Goal: Transaction & Acquisition: Purchase product/service

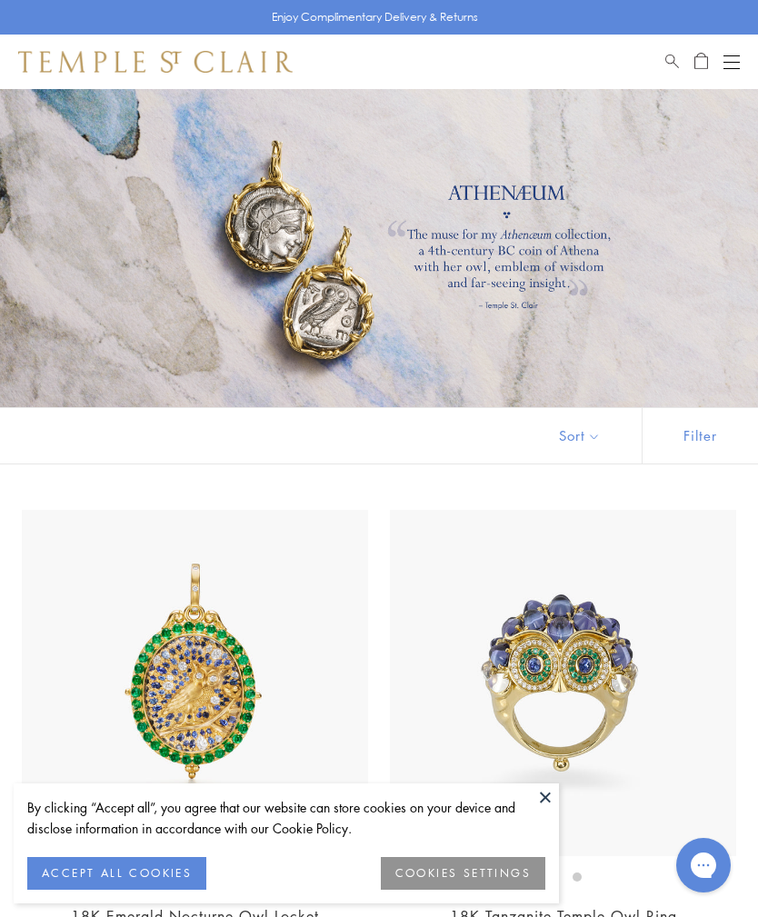
click at [340, 314] on div at bounding box center [379, 248] width 758 height 318
click at [738, 58] on button "Open navigation" at bounding box center [731, 62] width 16 height 22
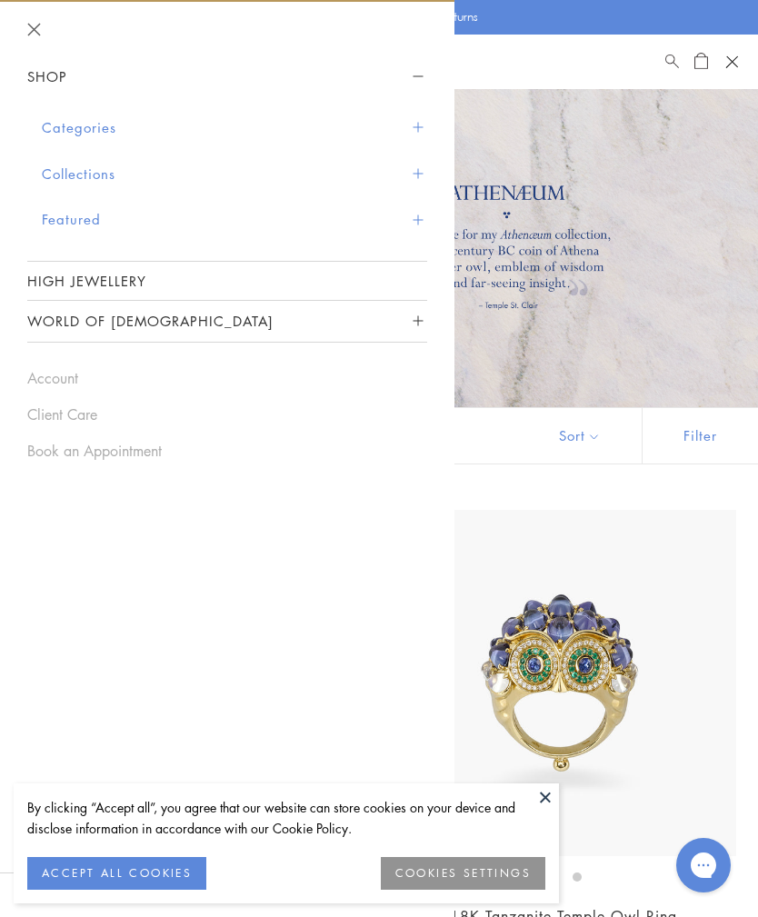
click at [676, 56] on span "Search" at bounding box center [672, 58] width 14 height 15
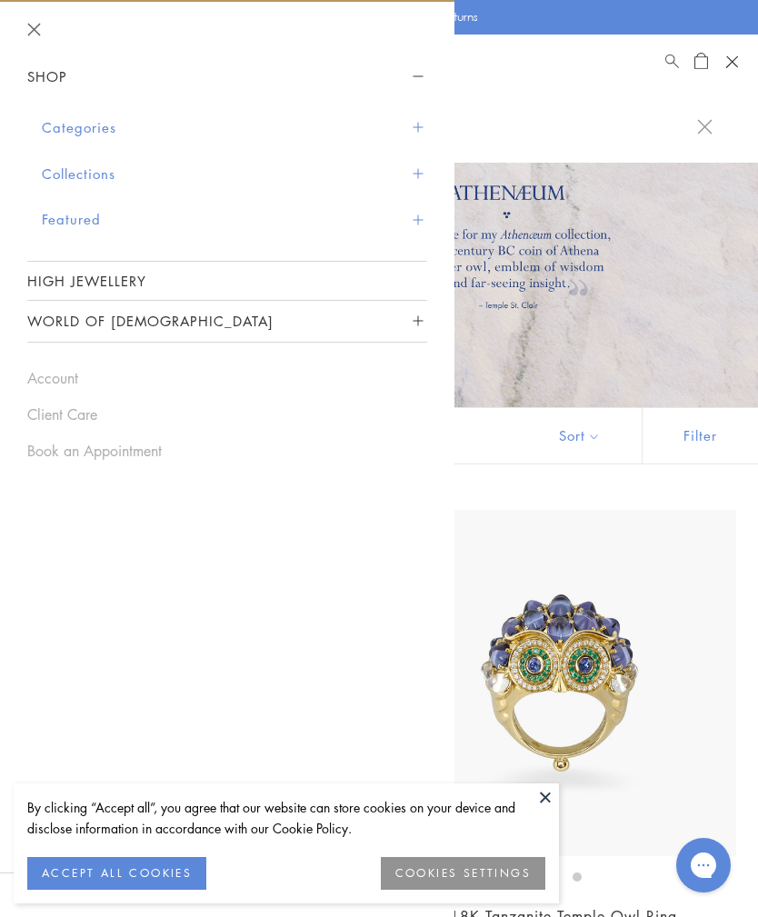
click at [589, 136] on input "search" at bounding box center [390, 125] width 614 height 21
click at [598, 72] on div "Shop Shop Categories Amulets Pendants & Charms Lockets Chains & Leather Cords E…" at bounding box center [379, 62] width 758 height 55
click at [626, 79] on div "Shop Shop Categories Amulets Pendants & Charms Lockets Chains & Leather Cords E…" at bounding box center [379, 62] width 758 height 55
click at [28, 41] on header at bounding box center [227, 29] width 454 height 55
click at [52, 38] on header at bounding box center [227, 29] width 454 height 55
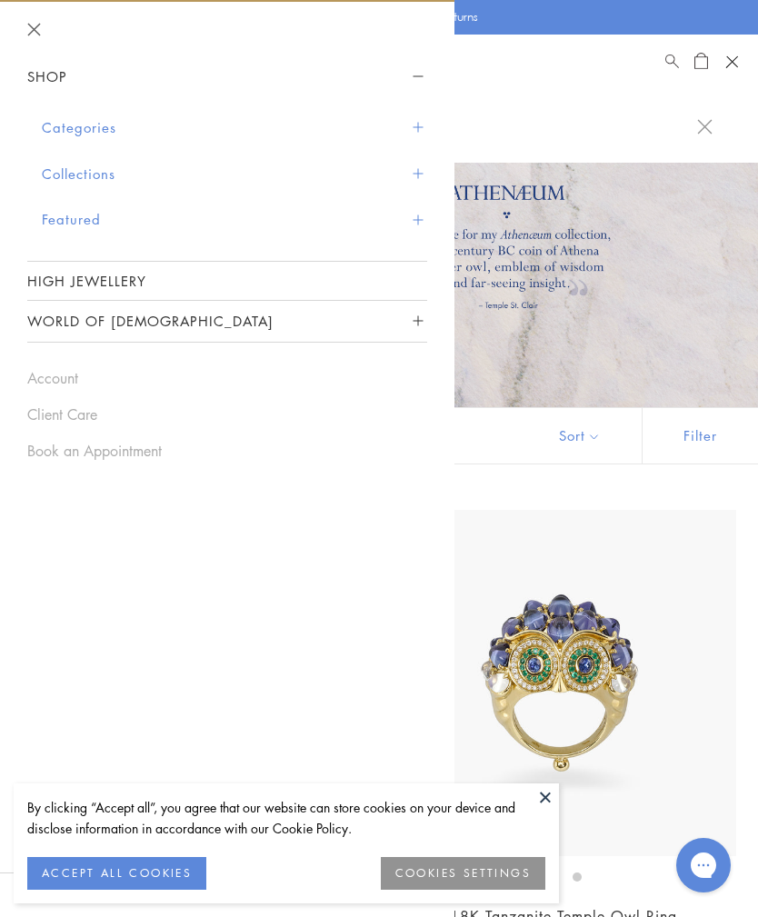
click at [47, 23] on header at bounding box center [227, 29] width 454 height 55
click at [107, 124] on button "Categories" at bounding box center [234, 128] width 385 height 46
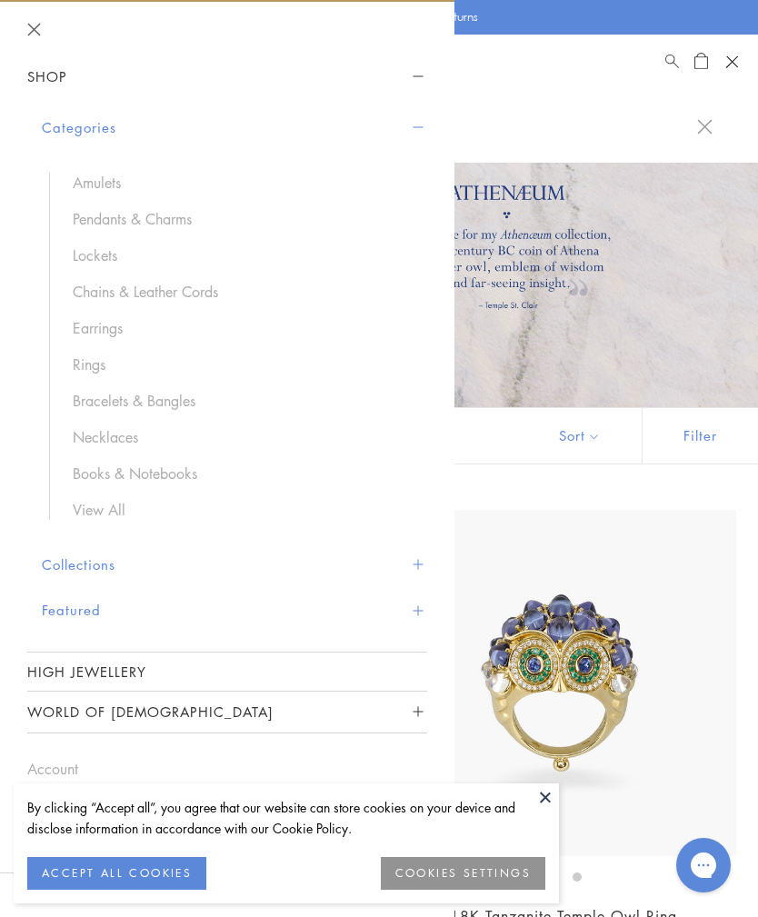
click at [188, 216] on link "Pendants & Charms" at bounding box center [241, 219] width 336 height 20
click at [599, 102] on div at bounding box center [379, 126] width 758 height 74
click at [689, 122] on input "search" at bounding box center [390, 125] width 614 height 21
click at [646, 125] on input "search" at bounding box center [390, 125] width 614 height 21
click at [623, 271] on div at bounding box center [379, 248] width 758 height 318
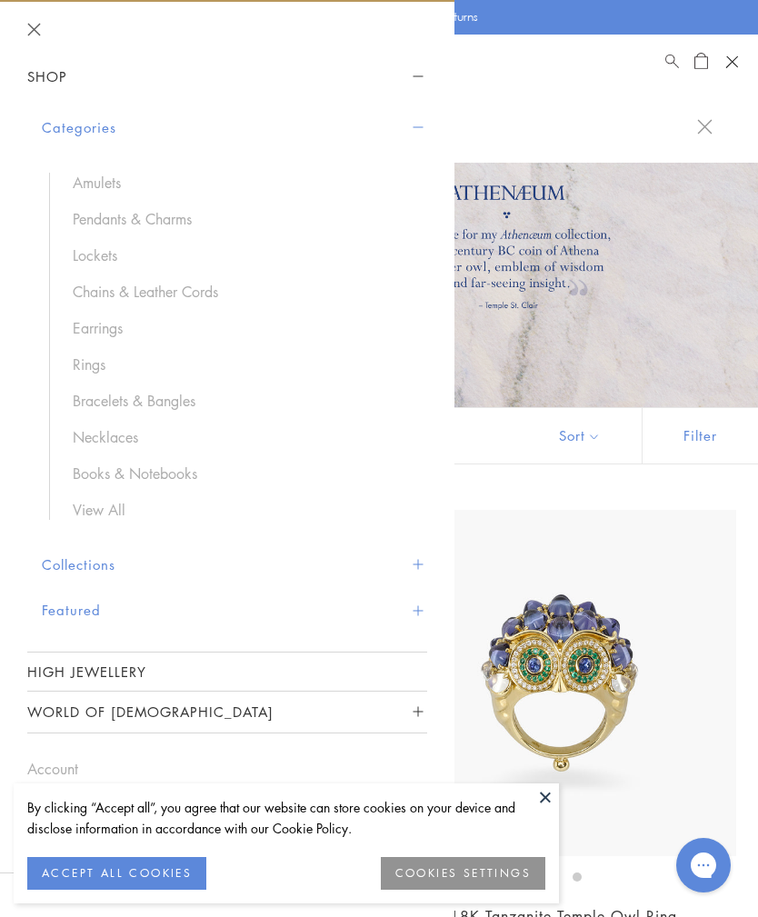
click at [664, 252] on div at bounding box center [379, 248] width 758 height 318
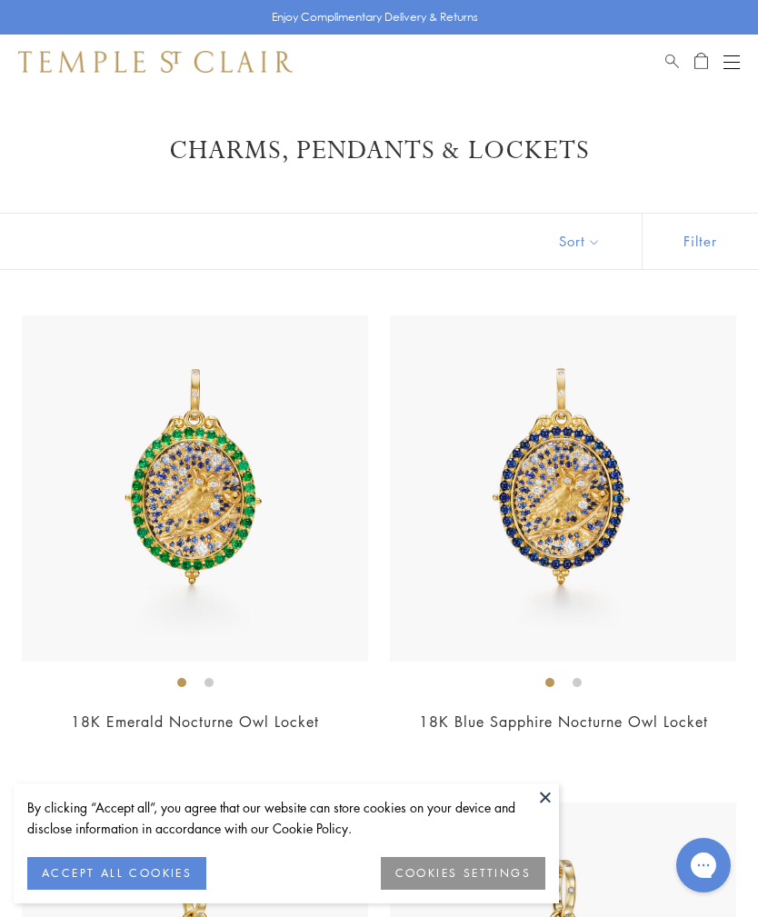
click at [675, 51] on span "Search" at bounding box center [672, 58] width 14 height 15
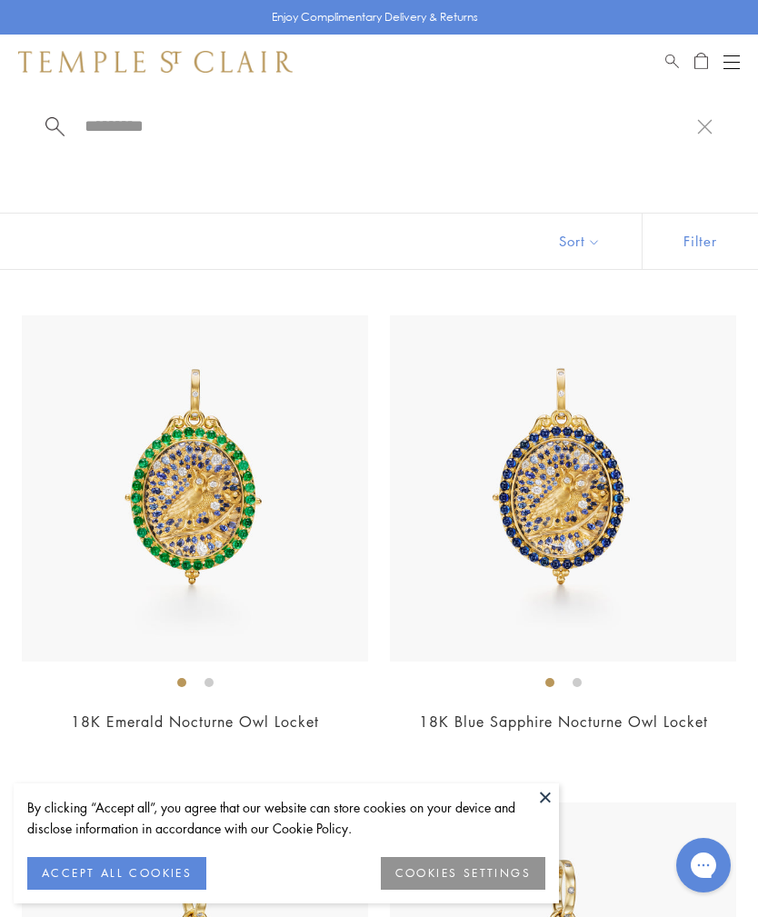
click at [165, 135] on input "search" at bounding box center [390, 125] width 614 height 21
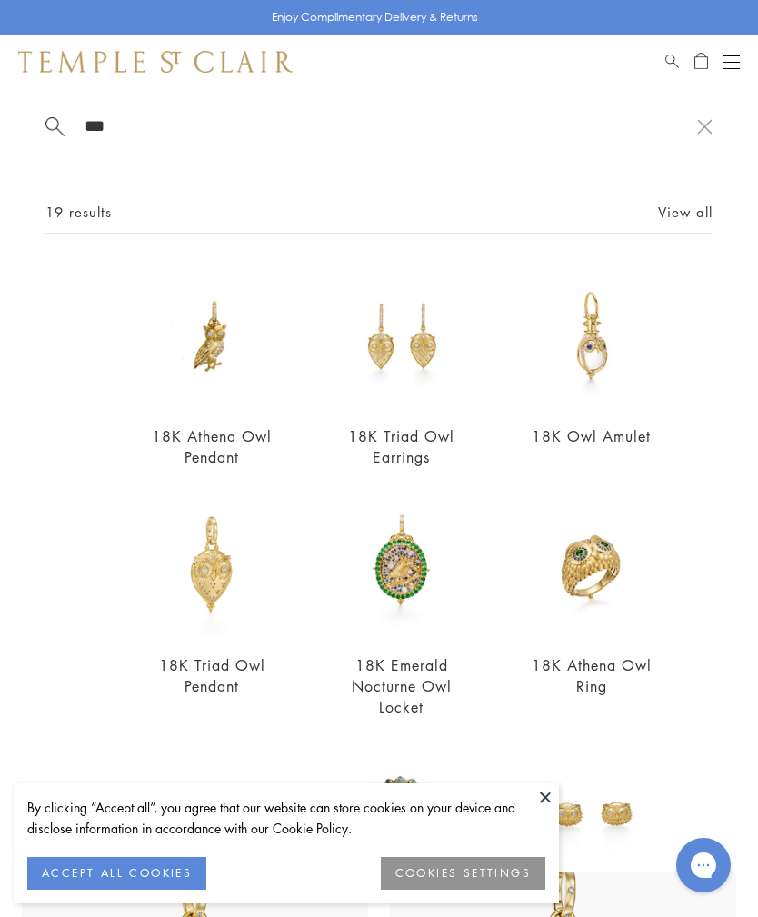
type input "***"
click at [701, 212] on link "View all" at bounding box center [685, 212] width 55 height 20
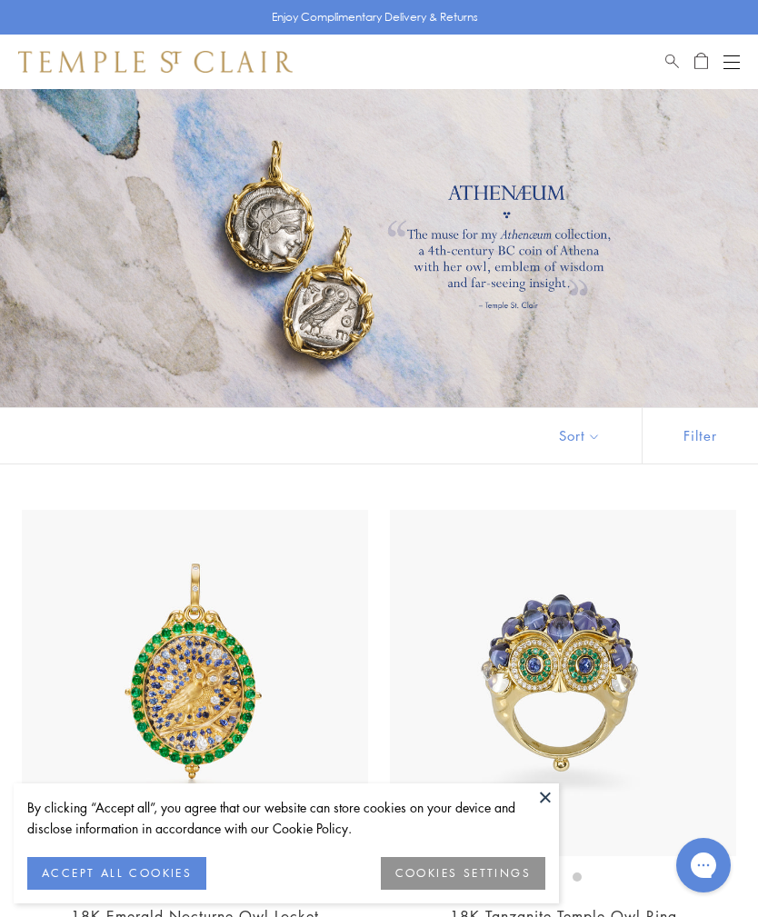
click at [546, 184] on div at bounding box center [379, 248] width 758 height 318
click at [752, 56] on div "Shop Shop Categories Amulets Pendants & Charms Lockets Chains & Leather Cords E…" at bounding box center [379, 62] width 758 height 55
click at [737, 65] on button "Open navigation" at bounding box center [731, 62] width 16 height 22
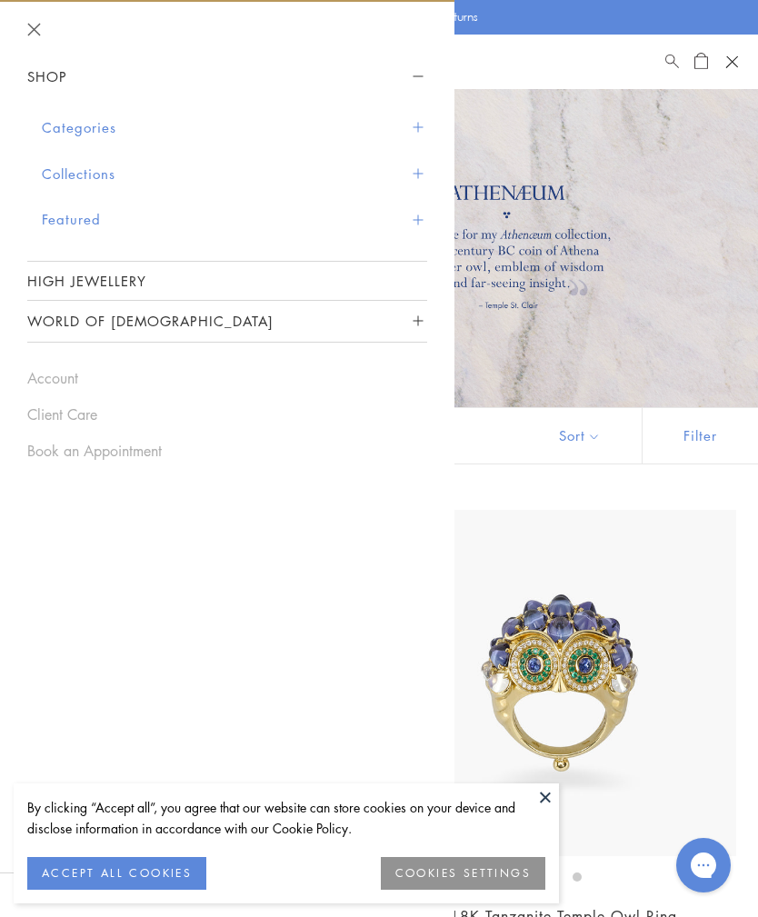
click at [115, 170] on button "Collections" at bounding box center [234, 174] width 385 height 46
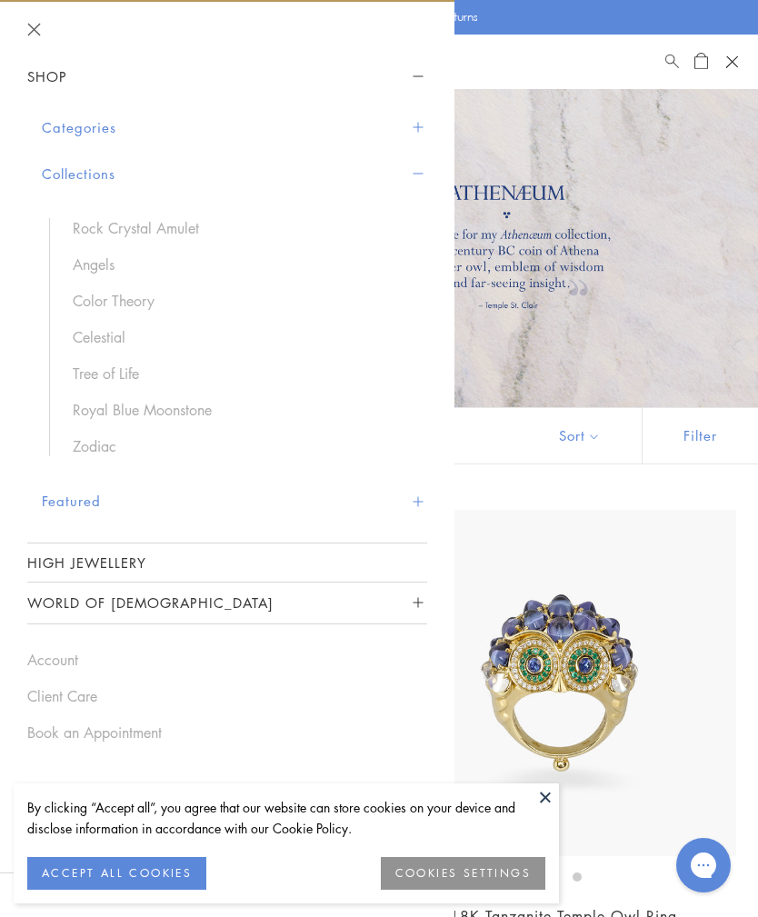
click at [557, 80] on div "Shop Shop Categories Amulets Pendants & Charms Lockets Chains & Leather Cords E…" at bounding box center [379, 62] width 758 height 55
click at [39, 24] on button "Close navigation" at bounding box center [34, 30] width 14 height 14
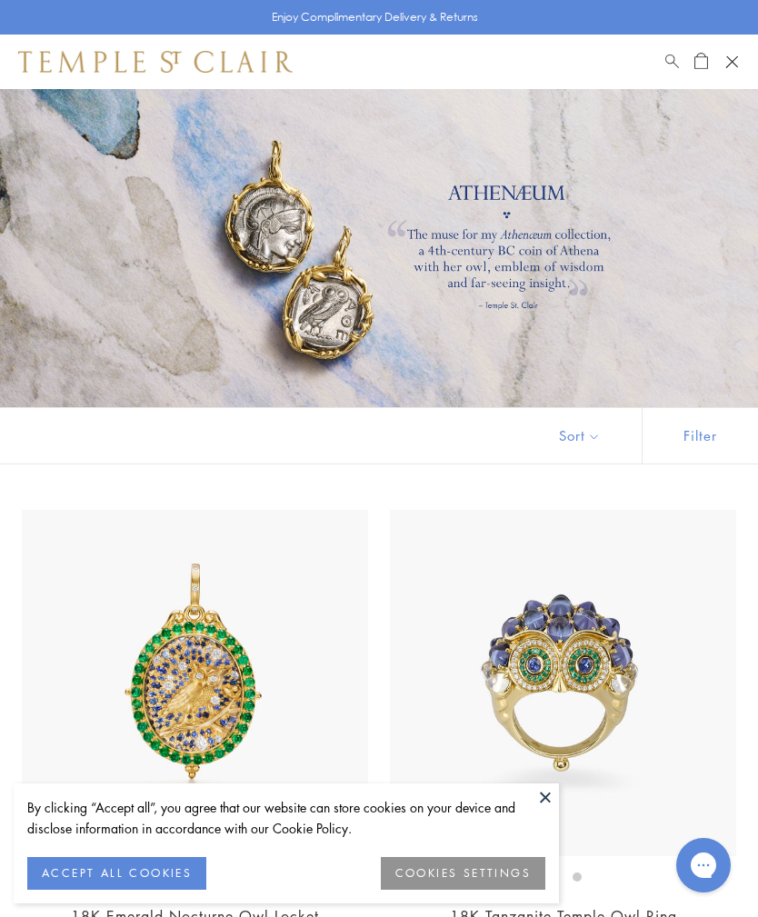
click at [673, 58] on span "Search" at bounding box center [672, 58] width 14 height 15
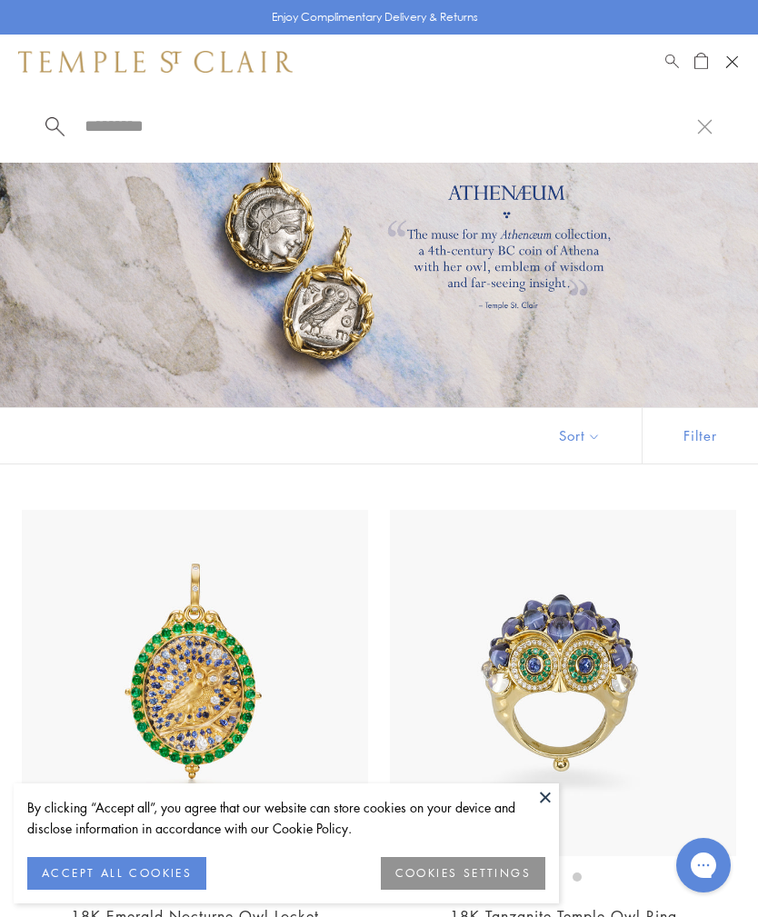
click at [254, 136] on input "search" at bounding box center [390, 125] width 614 height 21
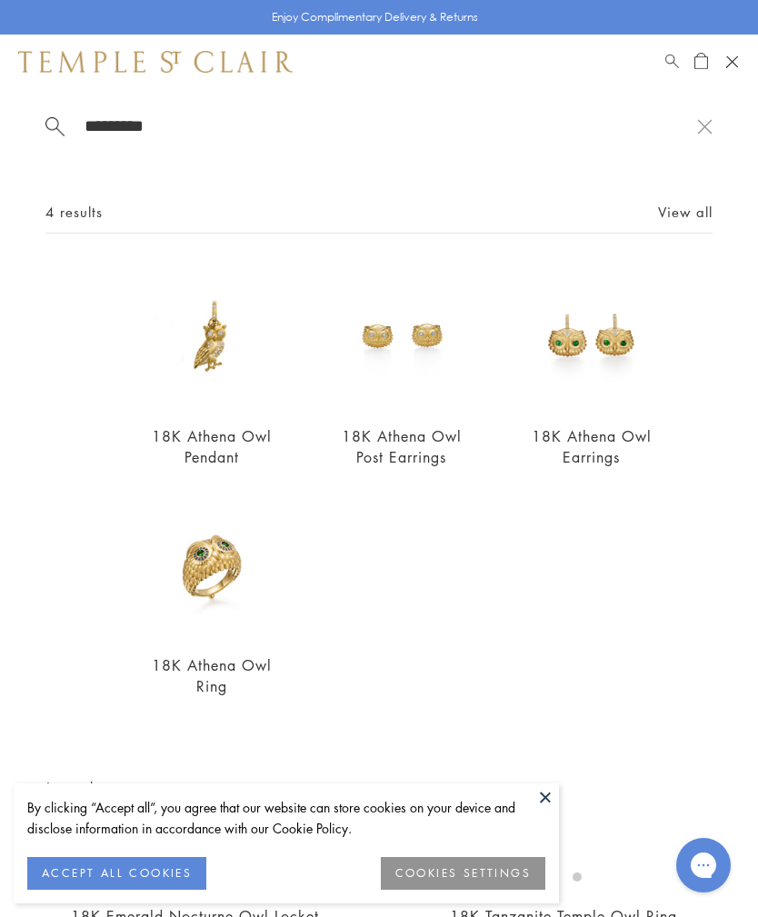
type input "*********"
